Goal: Task Accomplishment & Management: Use online tool/utility

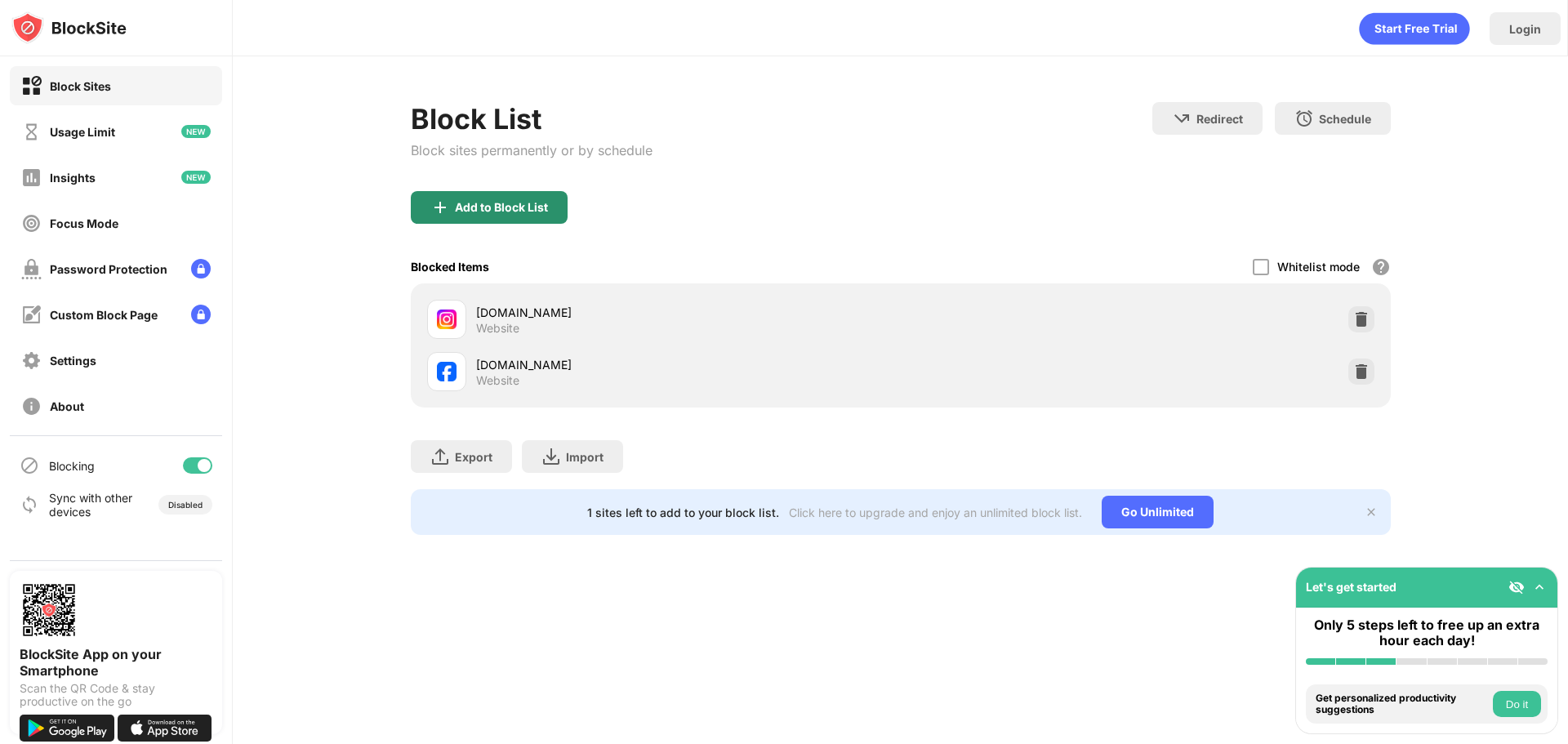
click at [477, 213] on div "Add to Block List" at bounding box center [501, 208] width 93 height 13
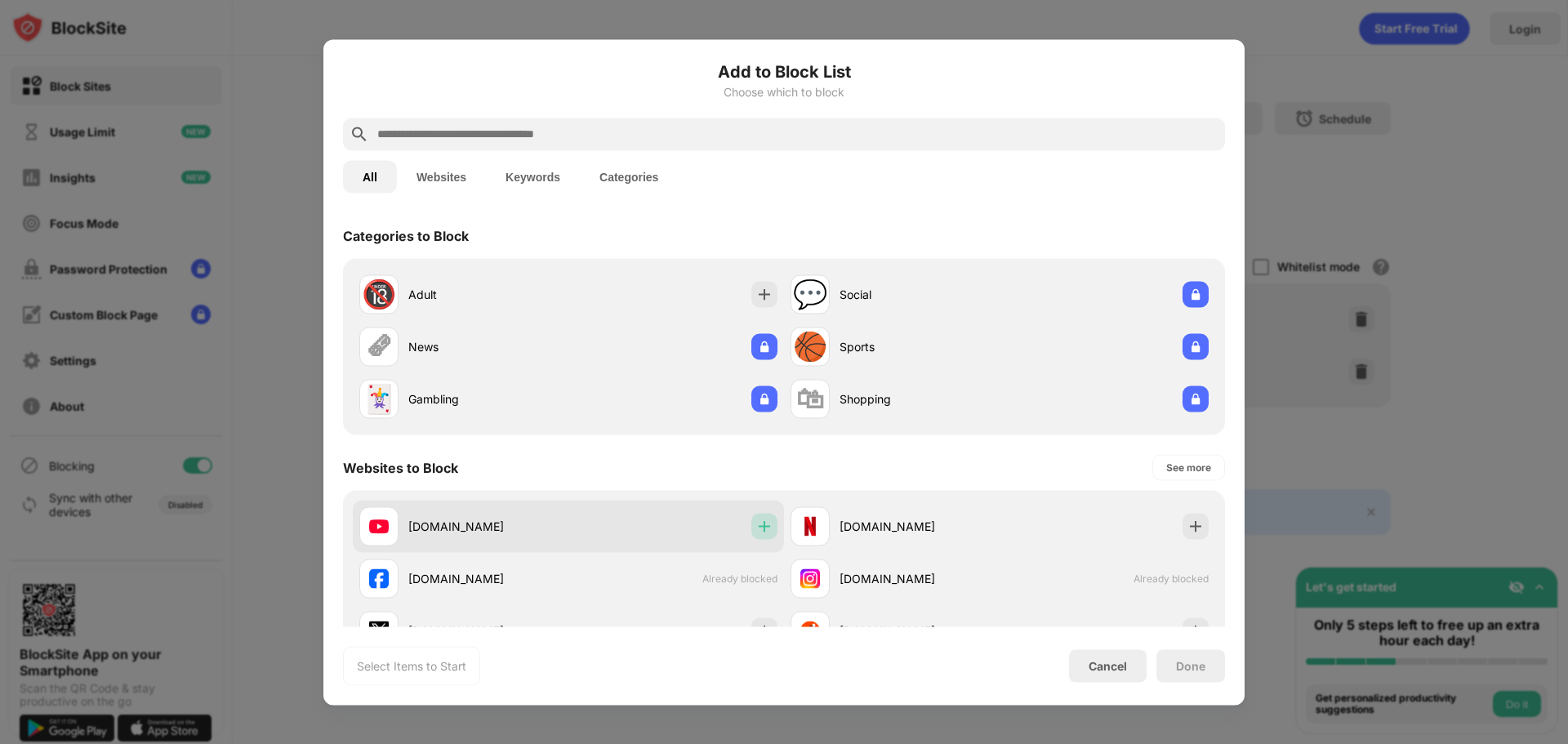
click at [756, 531] on img at bounding box center [763, 525] width 16 height 16
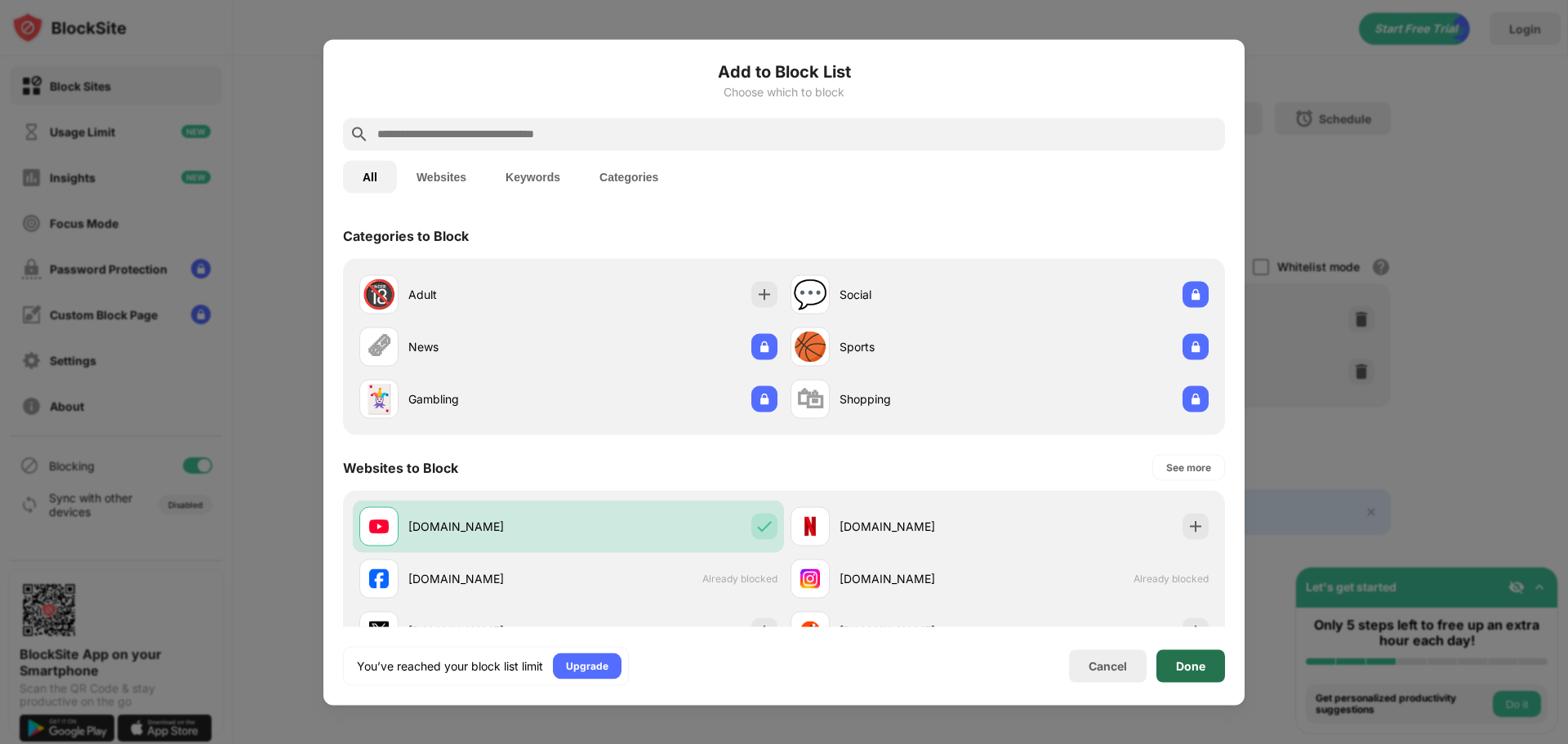
click at [1198, 671] on div "Done" at bounding box center [1191, 665] width 30 height 13
